Goal: Task Accomplishment & Management: Use online tool/utility

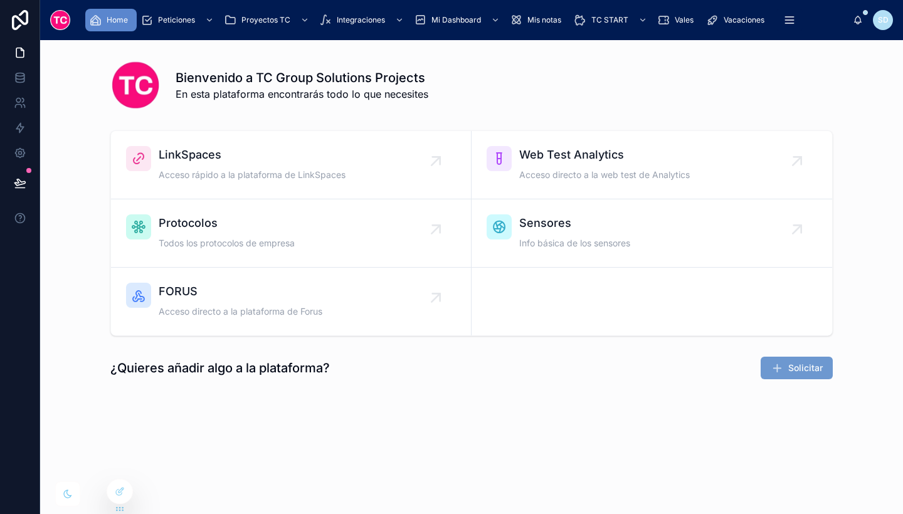
click at [182, 163] on span "LinkSpaces" at bounding box center [252, 155] width 187 height 18
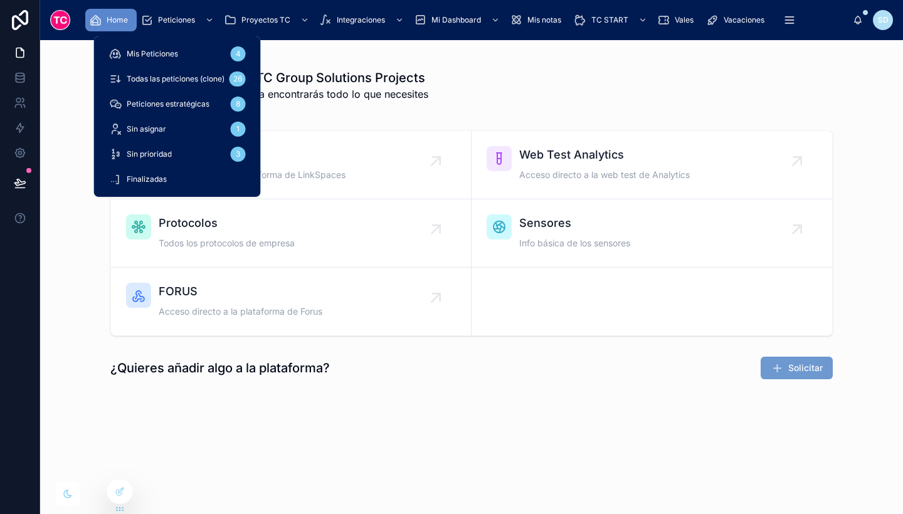
click at [188, 77] on span "Todas las peticiones (clone)" at bounding box center [176, 79] width 98 height 10
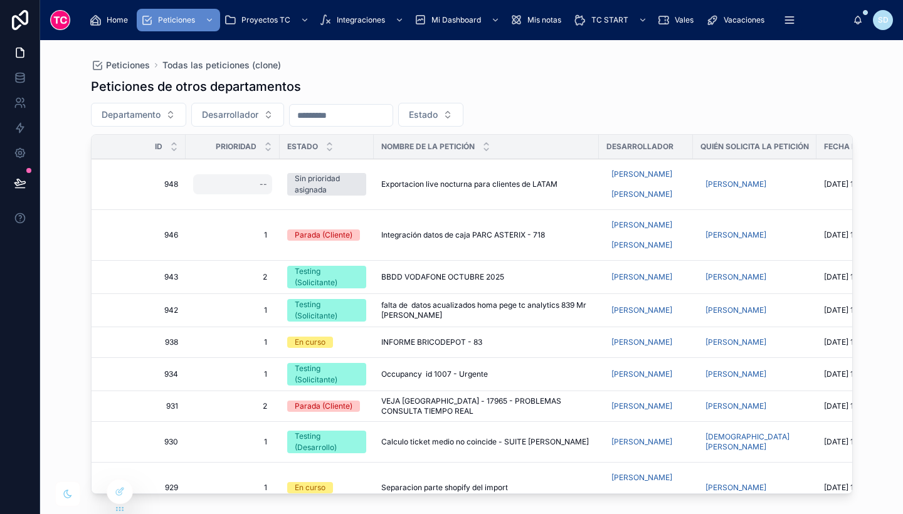
click at [249, 180] on div "--" at bounding box center [232, 184] width 79 height 20
type input "*"
click at [413, 201] on icon "submit" at bounding box center [414, 201] width 10 height 10
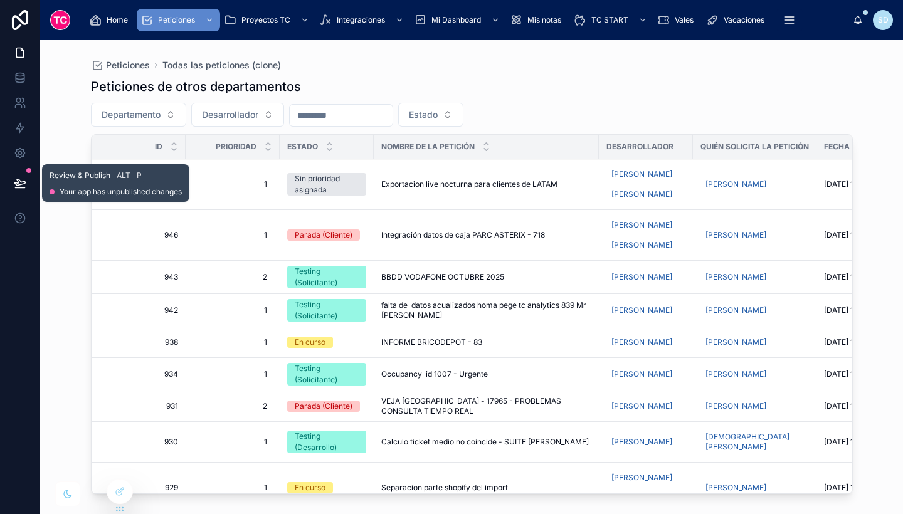
click at [17, 184] on icon at bounding box center [20, 183] width 13 height 13
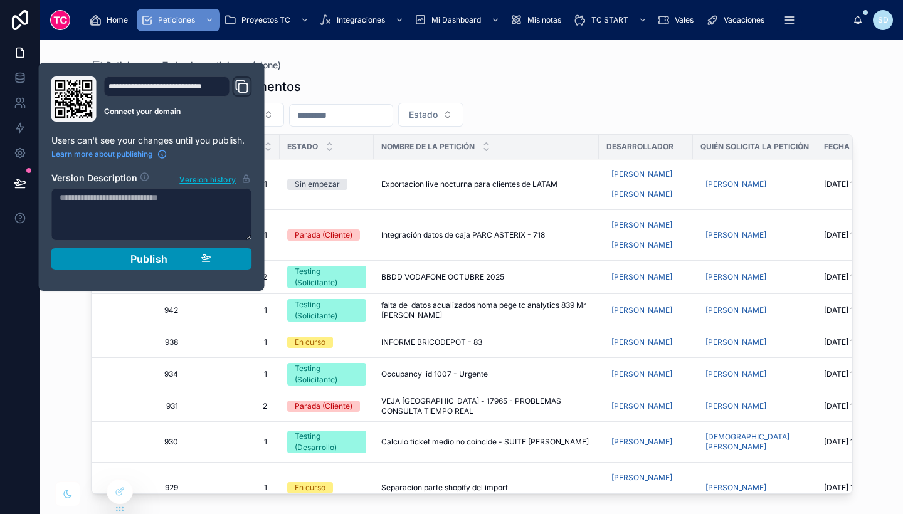
click at [166, 263] on span "Publish" at bounding box center [149, 259] width 38 height 13
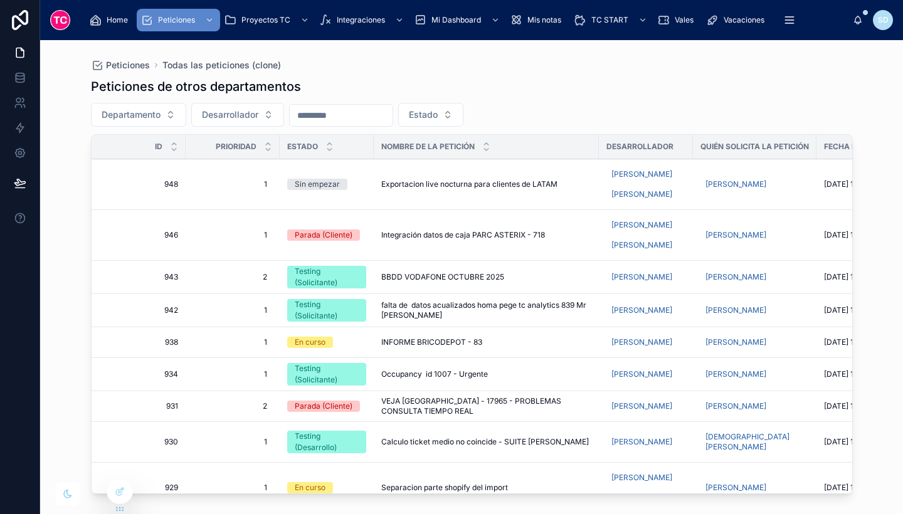
click at [813, 78] on div "Peticiones de otros departamentos" at bounding box center [472, 87] width 762 height 18
click at [112, 18] on span "Home" at bounding box center [117, 20] width 21 height 10
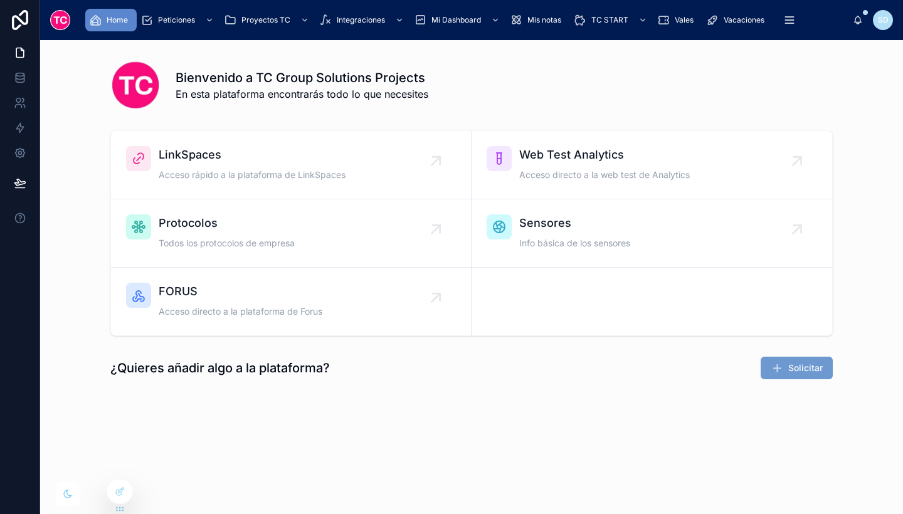
click at [266, 156] on span "LinkSpaces" at bounding box center [252, 155] width 187 height 18
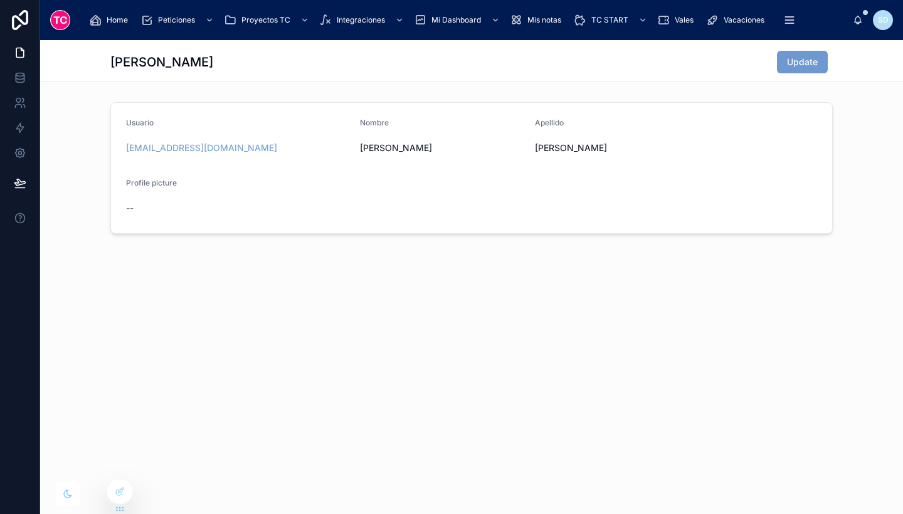
click at [111, 23] on span "Home" at bounding box center [117, 20] width 21 height 10
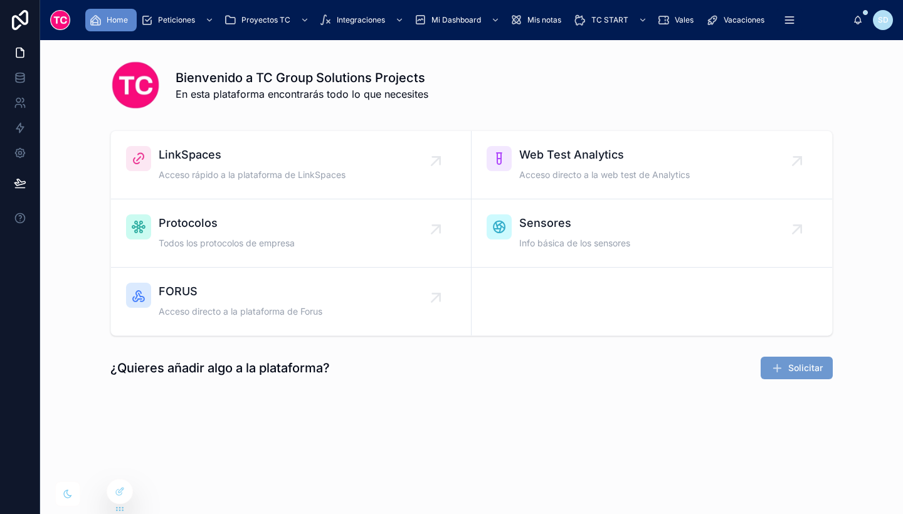
click at [205, 146] on span "LinkSpaces" at bounding box center [252, 155] width 187 height 18
